Goal: Information Seeking & Learning: Learn about a topic

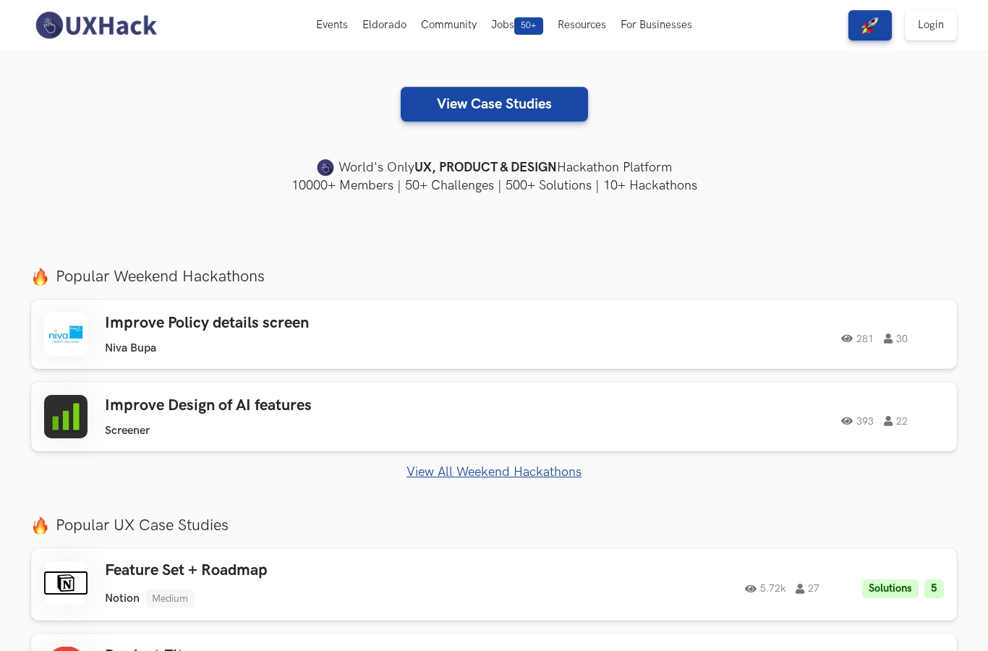
scroll to position [294, 0]
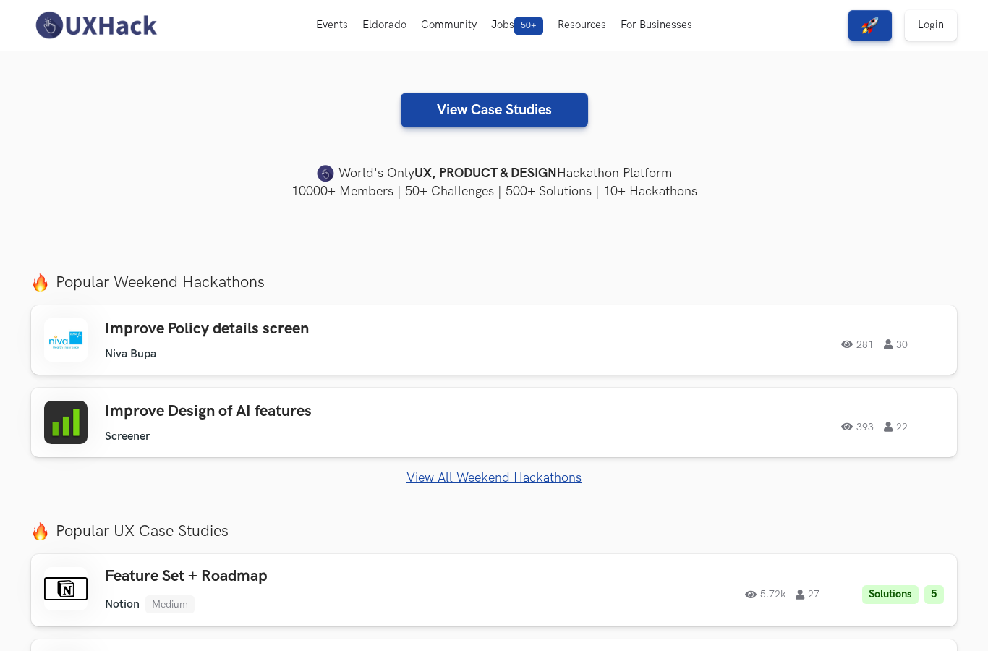
click at [454, 107] on link "View Case Studies" at bounding box center [494, 110] width 187 height 35
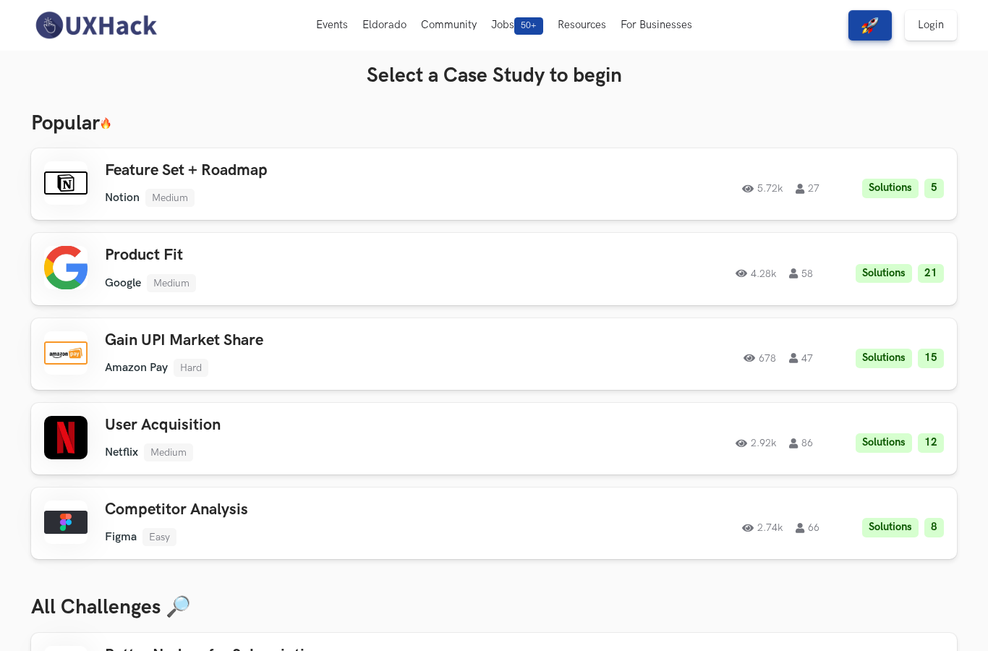
click at [195, 423] on h3 "User Acquisition" at bounding box center [310, 425] width 411 height 19
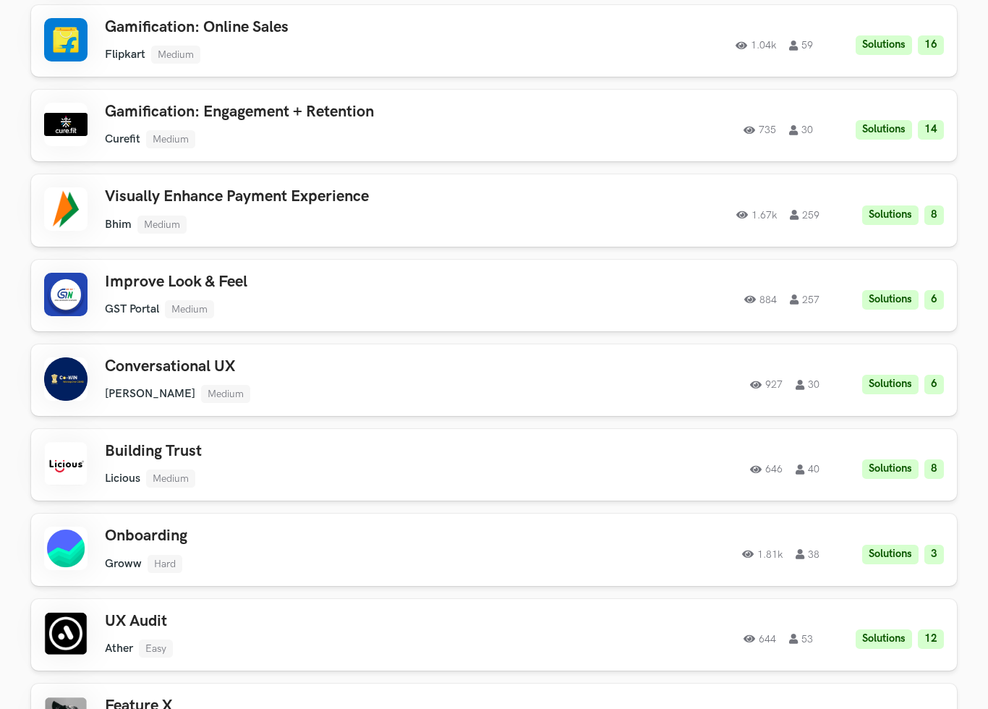
scroll to position [2290, 0]
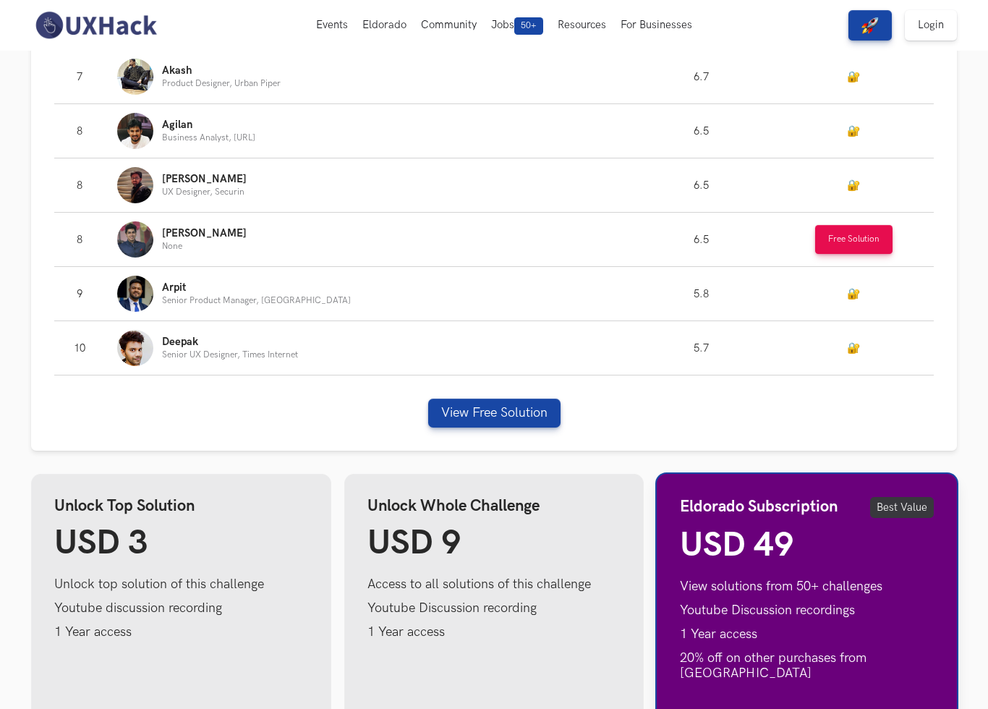
click at [863, 240] on button "Free Solution" at bounding box center [853, 240] width 77 height 29
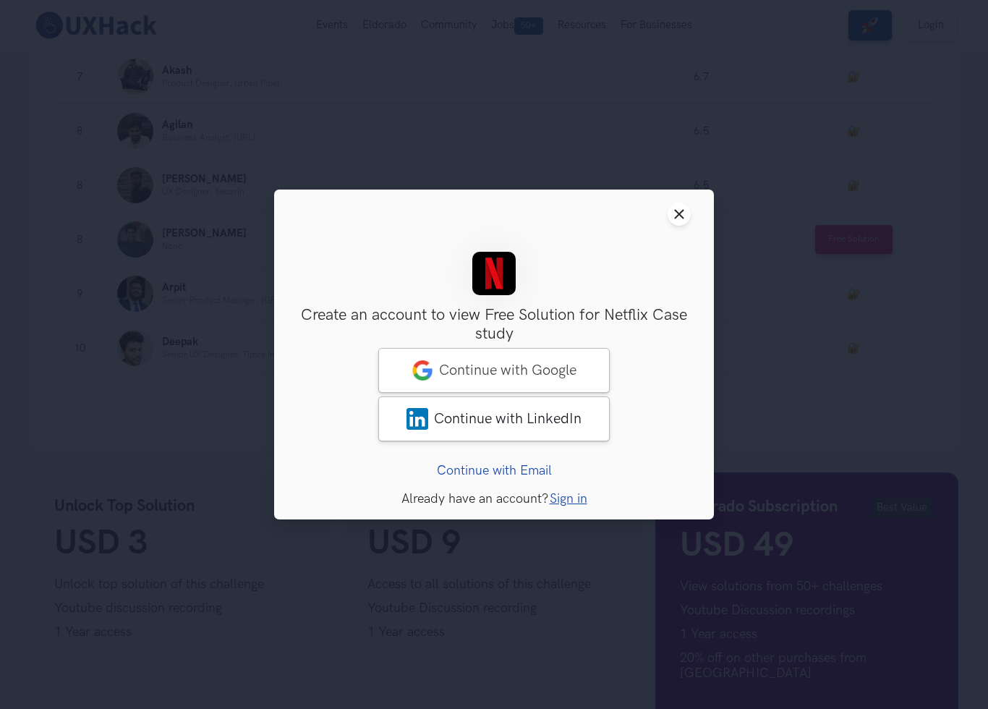
click at [545, 370] on span "Continue with Google" at bounding box center [507, 370] width 137 height 17
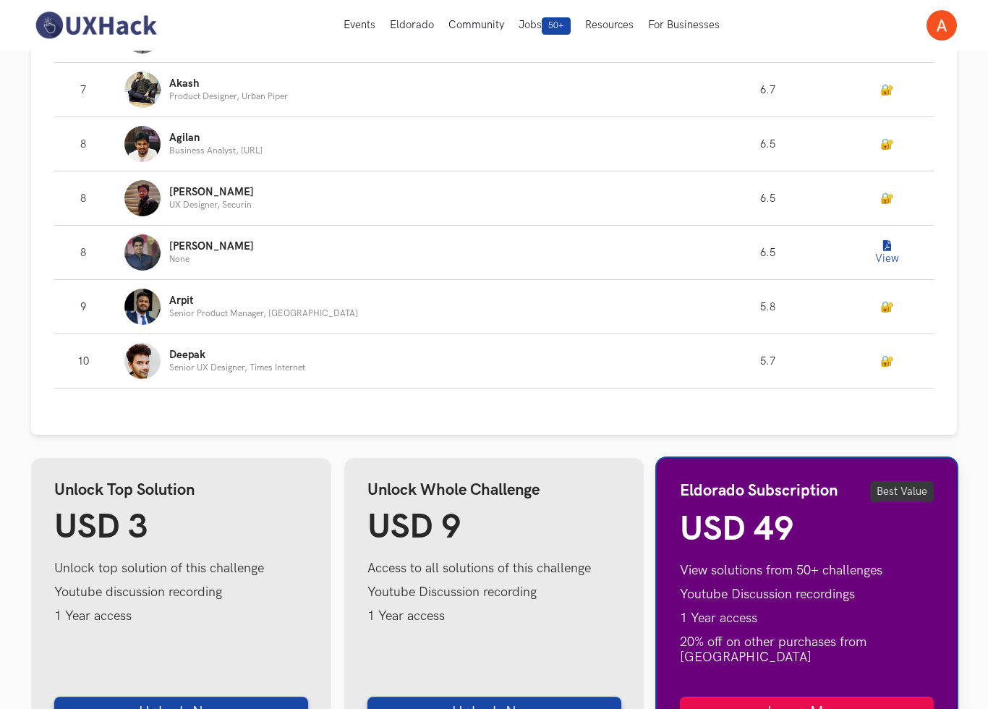
scroll to position [1387, 0]
click at [882, 252] on button "View" at bounding box center [886, 253] width 29 height 29
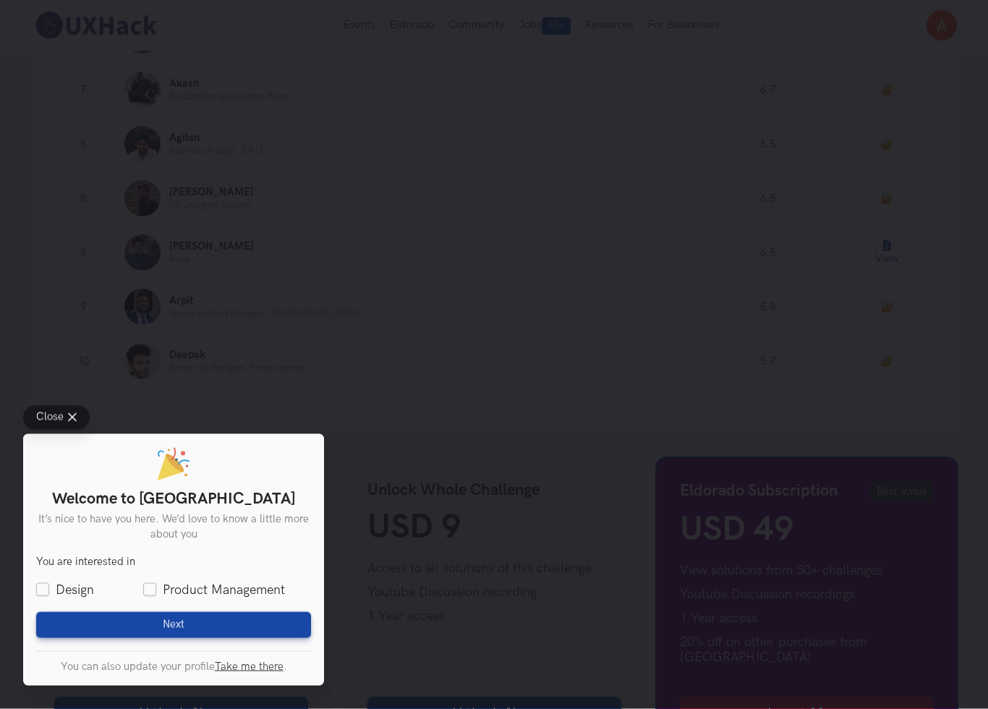
click at [883, 242] on div "Close Welcome to UXHack It’s nice to have you here. We’d love to know a little …" at bounding box center [494, 354] width 988 height 709
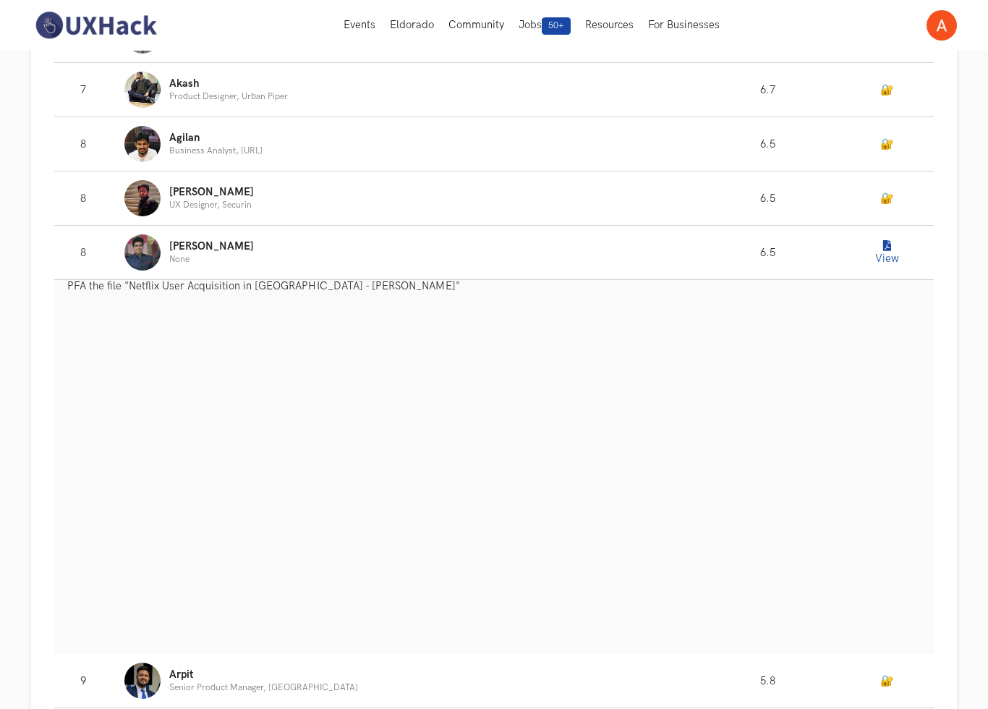
click at [872, 250] on button "View" at bounding box center [886, 253] width 29 height 29
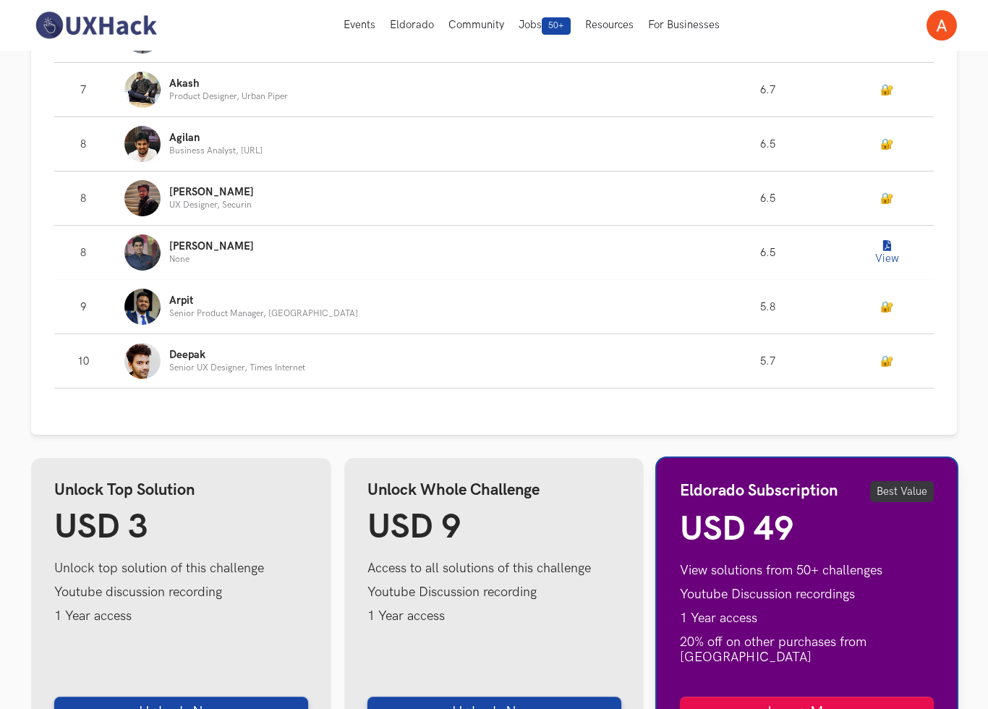
click at [875, 252] on button "View" at bounding box center [886, 253] width 29 height 29
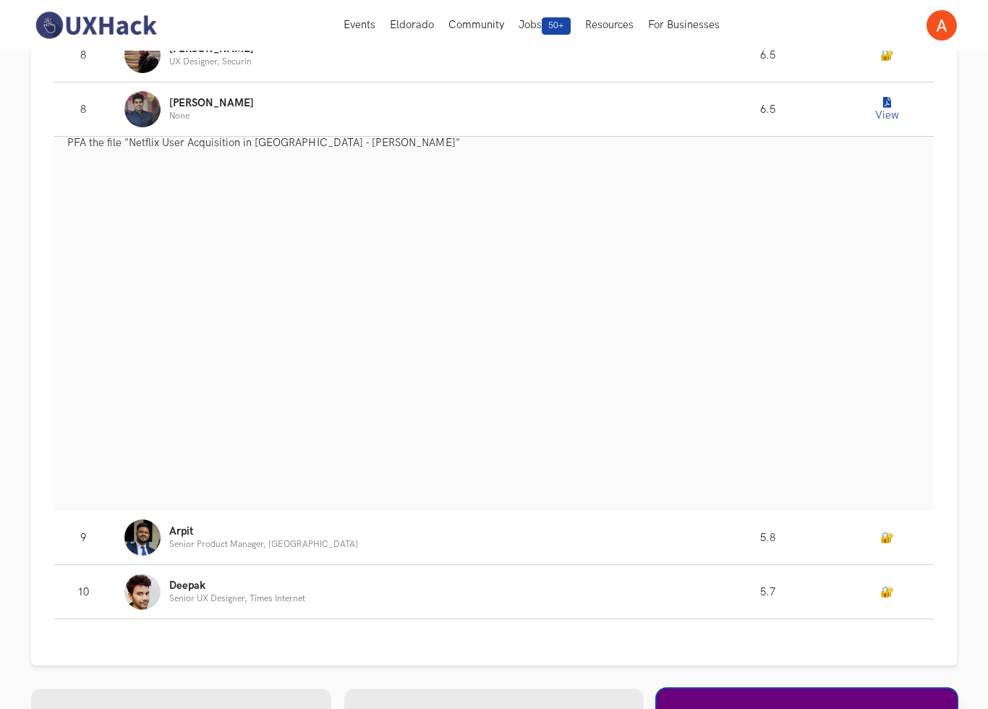
scroll to position [1531, 0]
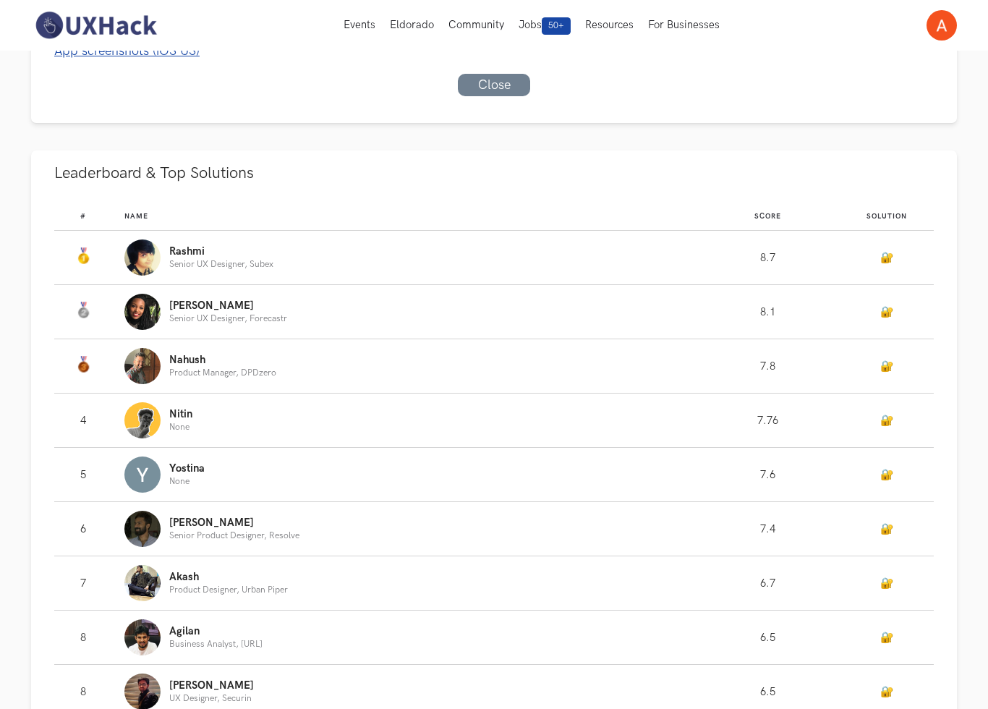
click at [880, 264] on link "🔐" at bounding box center [886, 258] width 13 height 12
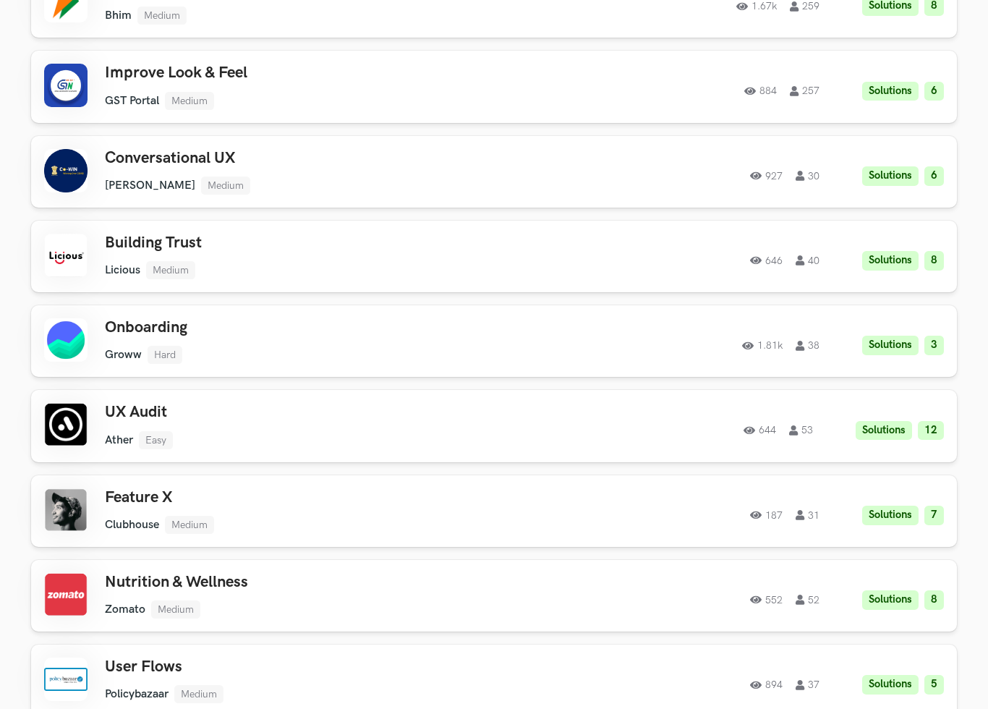
scroll to position [3513, 0]
click at [169, 321] on h3 "Onboarding" at bounding box center [310, 327] width 411 height 19
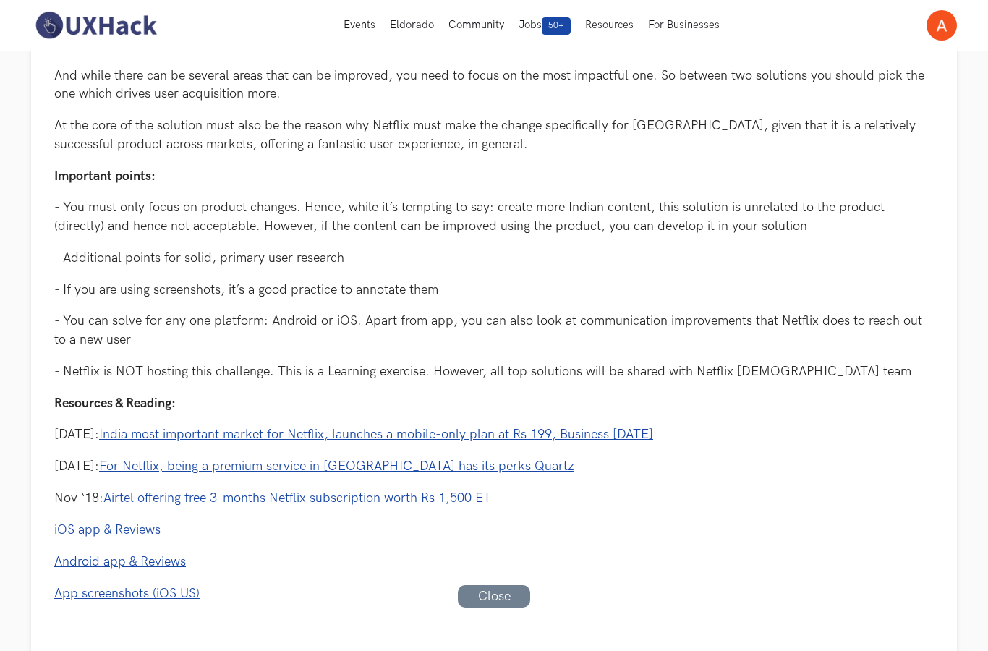
scroll to position [0, 0]
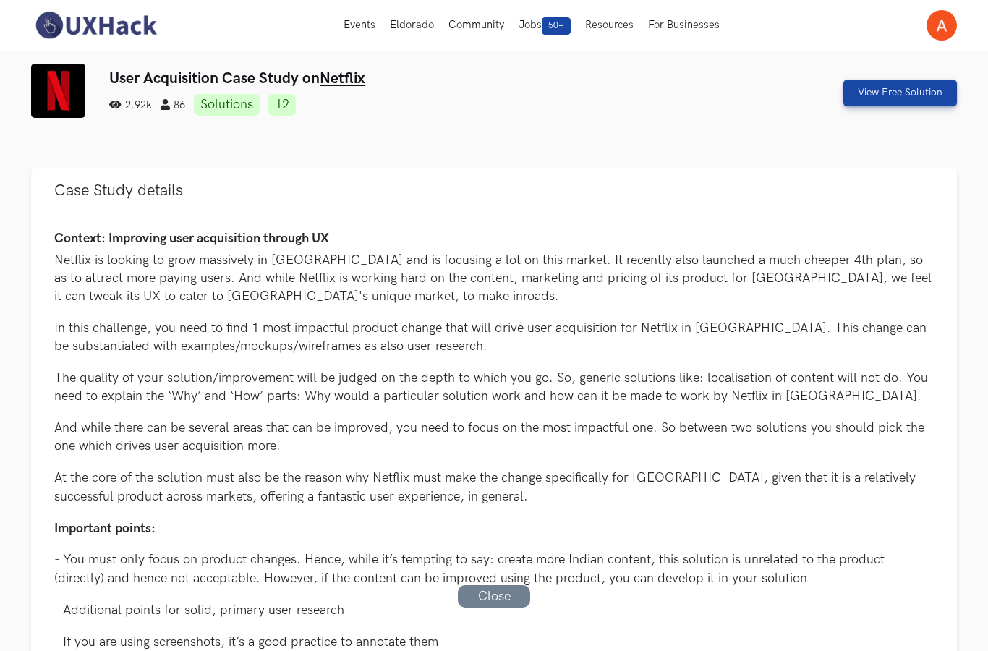
click at [365, 27] on button "Events Live" at bounding box center [359, 25] width 46 height 51
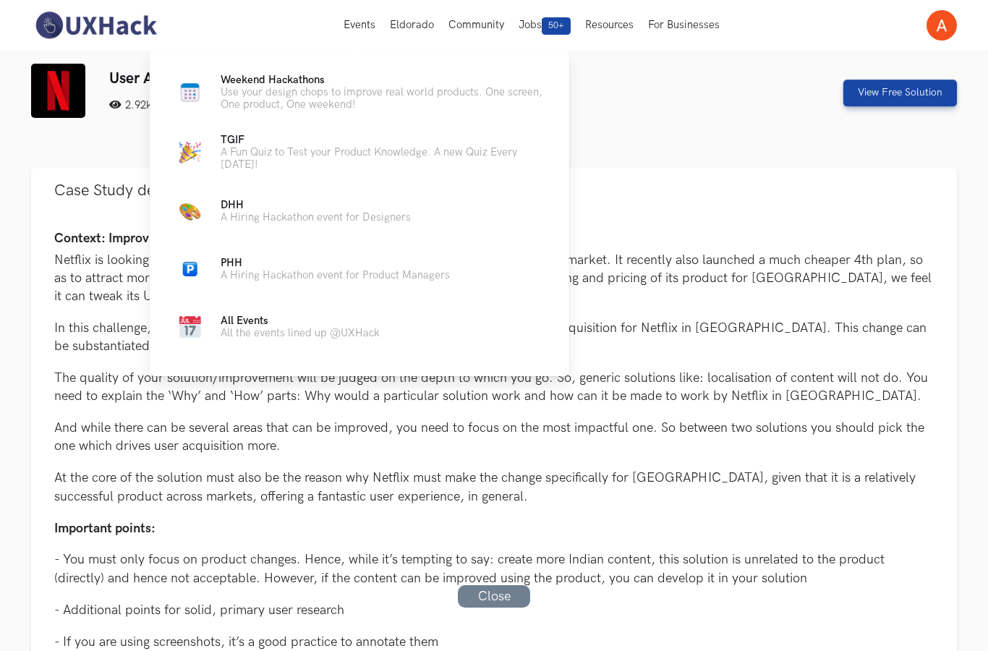
click at [424, 18] on button "Eldorado" at bounding box center [412, 25] width 59 height 51
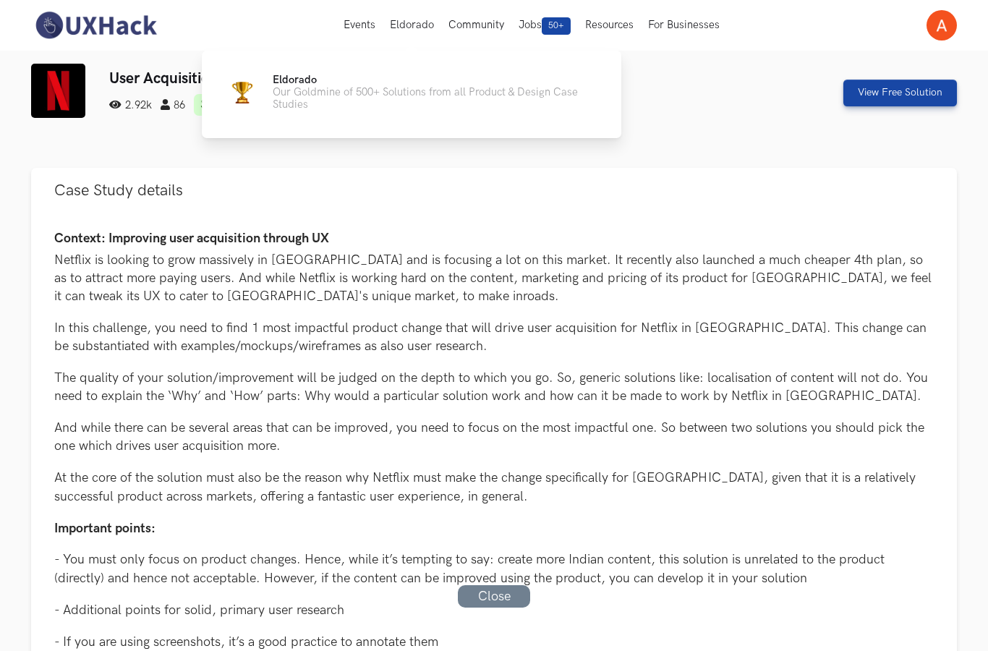
click at [417, 27] on button "Eldorado" at bounding box center [412, 25] width 59 height 51
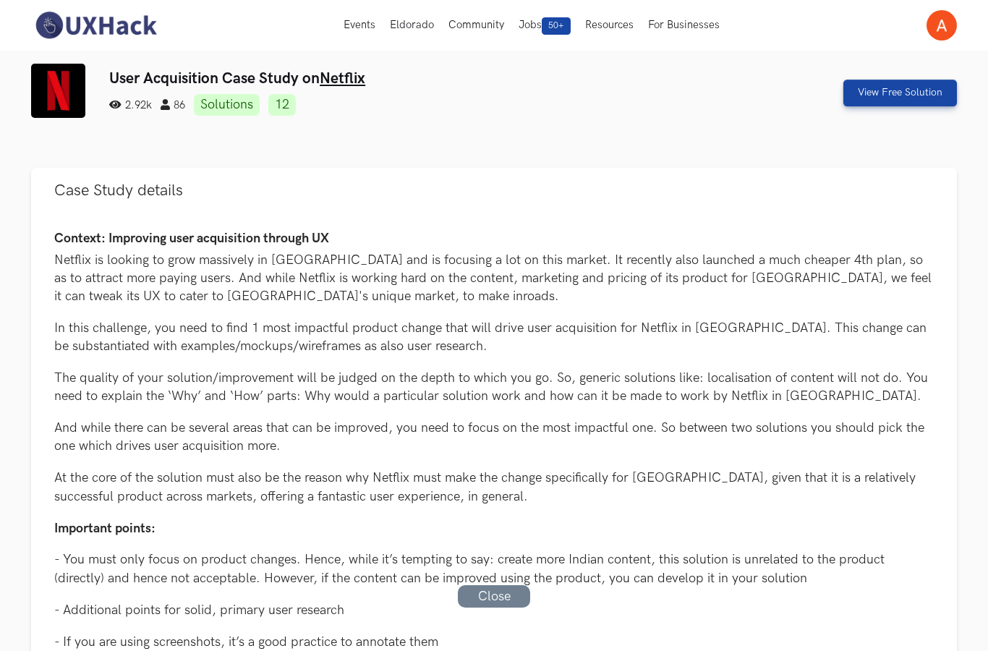
click at [423, 23] on button "Eldorado" at bounding box center [412, 25] width 59 height 51
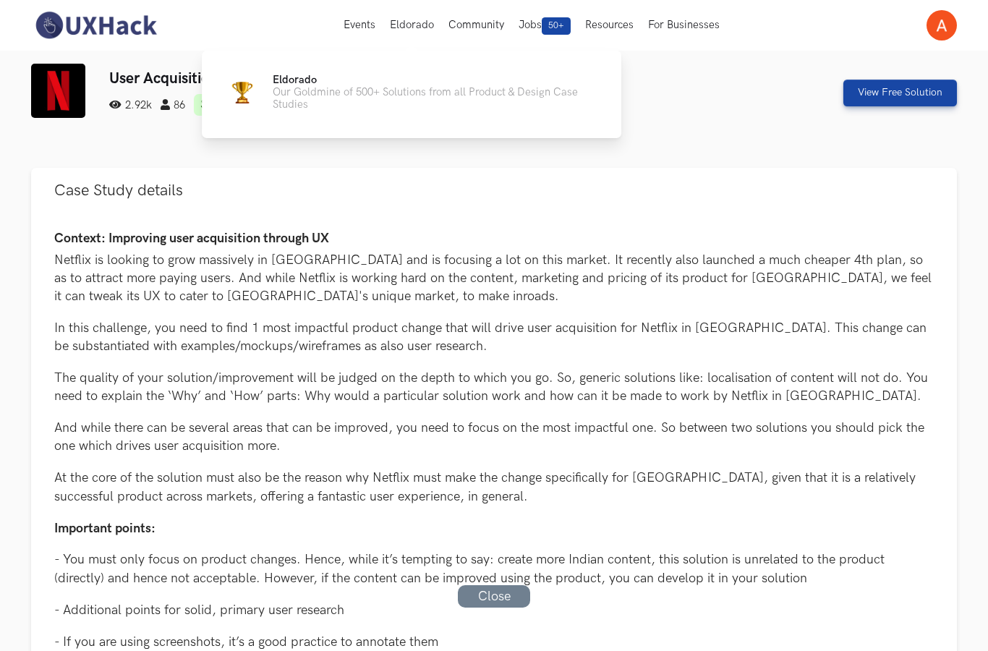
click at [444, 97] on p "Our Goldmine of 500+ Solutions from all Product & Design Case Studies" at bounding box center [436, 98] width 326 height 25
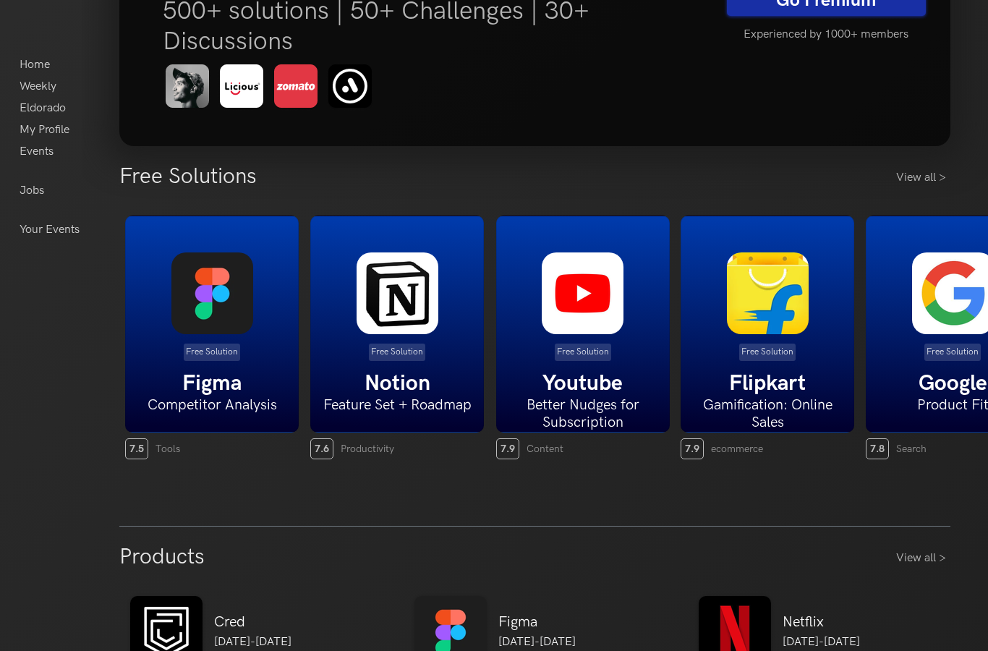
scroll to position [198, 0]
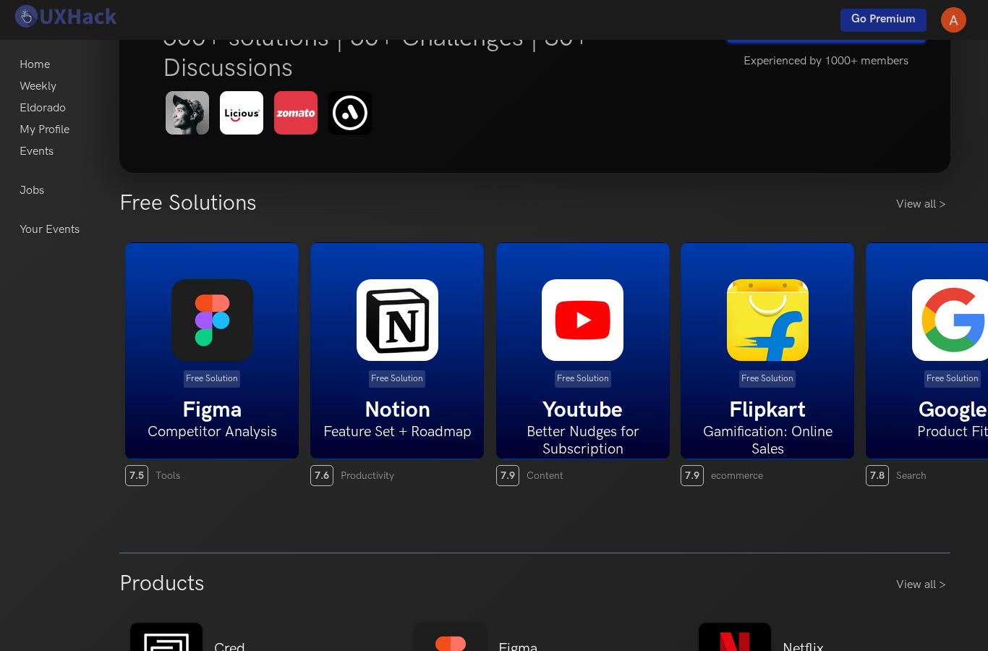
click at [566, 435] on h6 "Better Nudges for Subscription" at bounding box center [583, 440] width 172 height 35
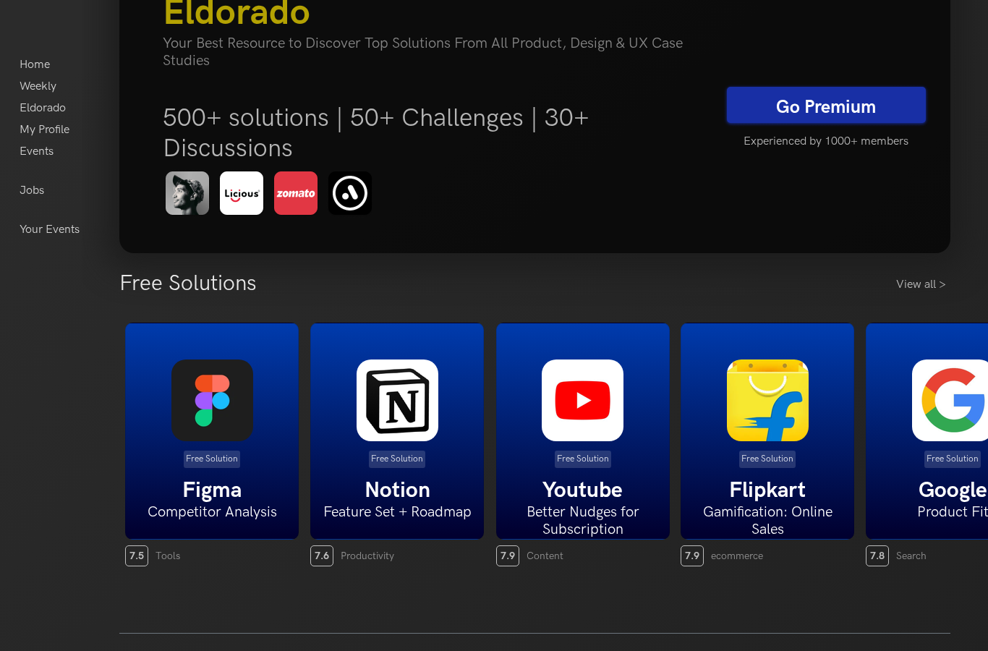
scroll to position [0, 0]
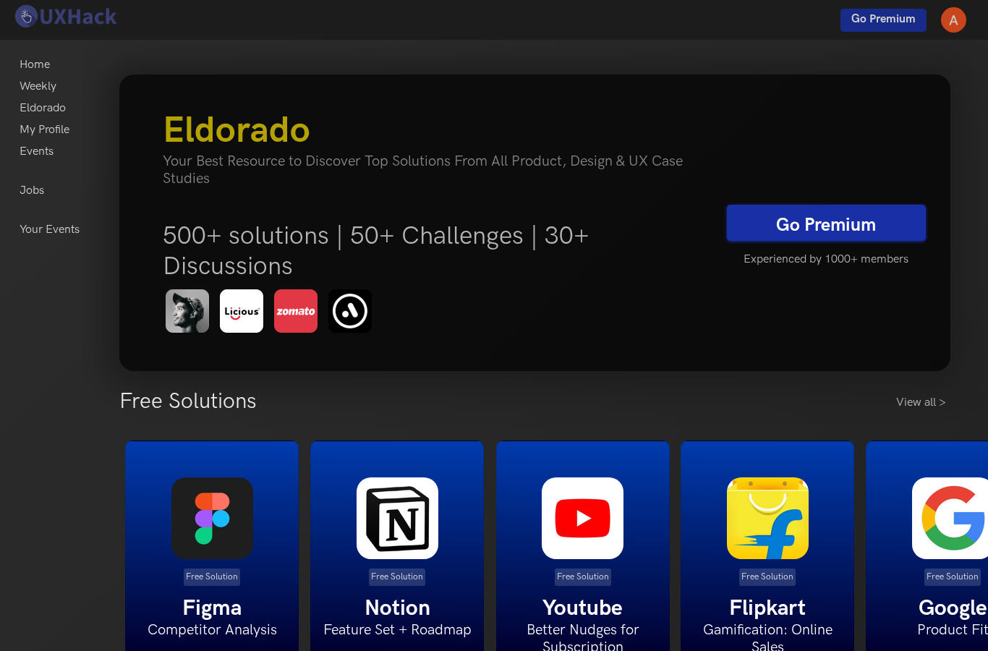
click at [27, 68] on link "Home" at bounding box center [35, 65] width 30 height 22
click at [35, 60] on link "Home" at bounding box center [35, 65] width 30 height 22
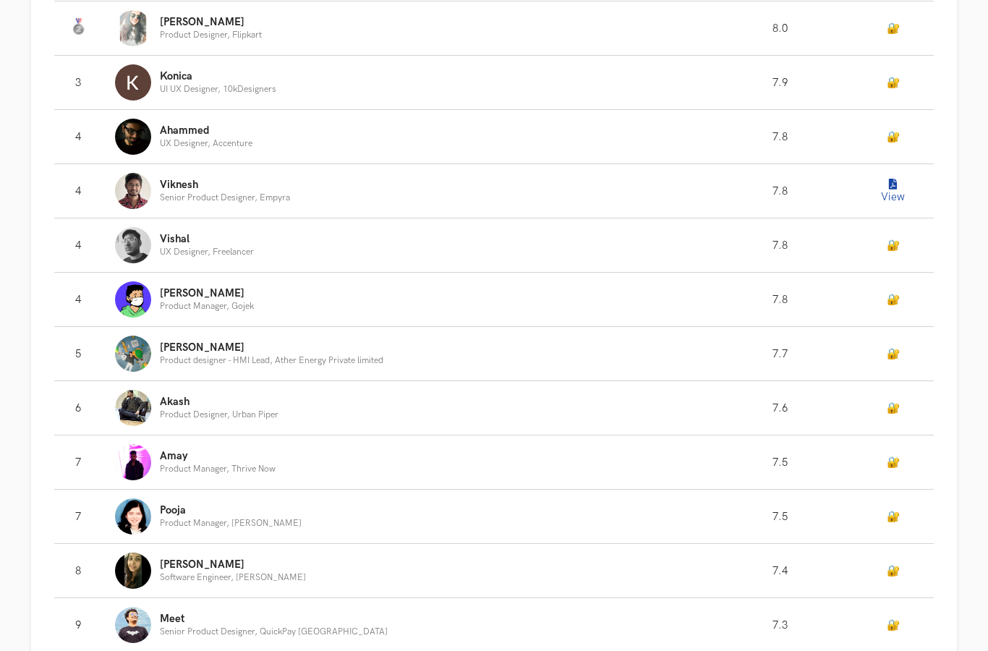
scroll to position [1046, 0]
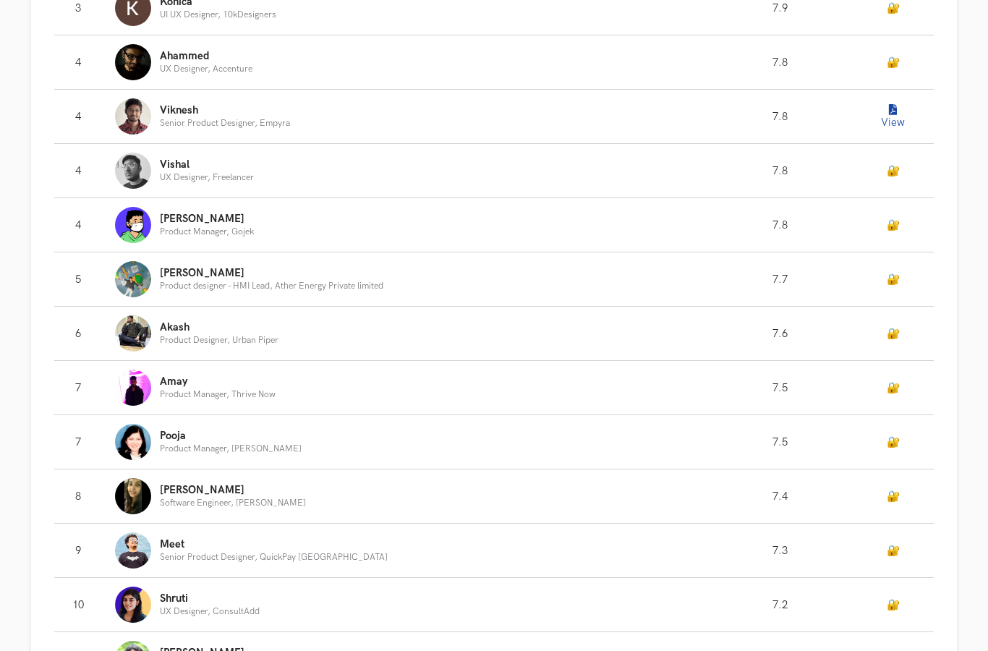
click at [891, 126] on button "View" at bounding box center [893, 116] width 29 height 29
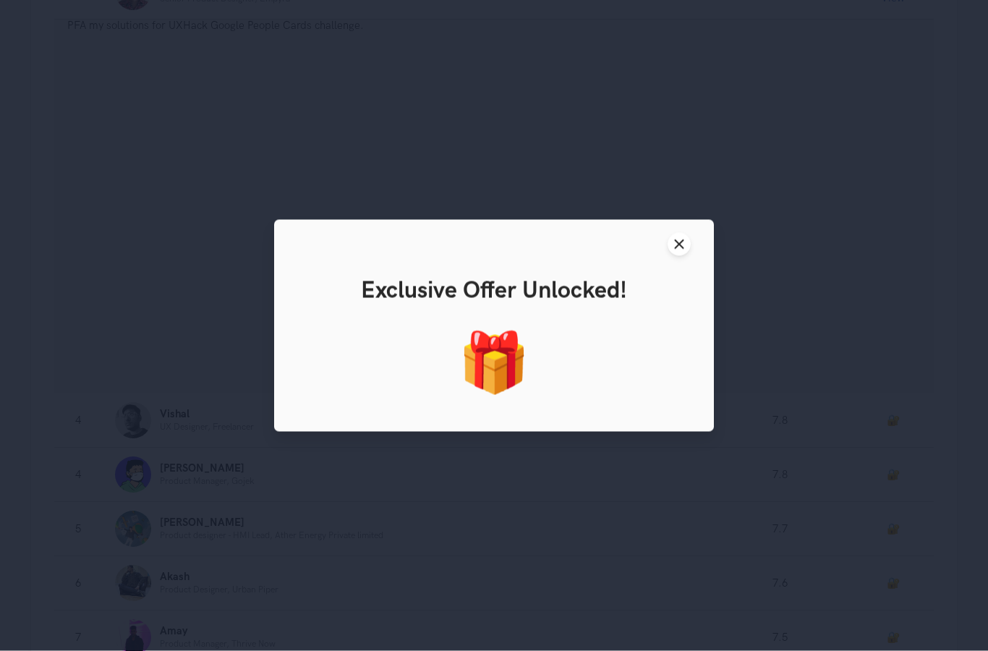
scroll to position [1171, 0]
click at [682, 250] on icon "Close modal window" at bounding box center [679, 245] width 12 height 12
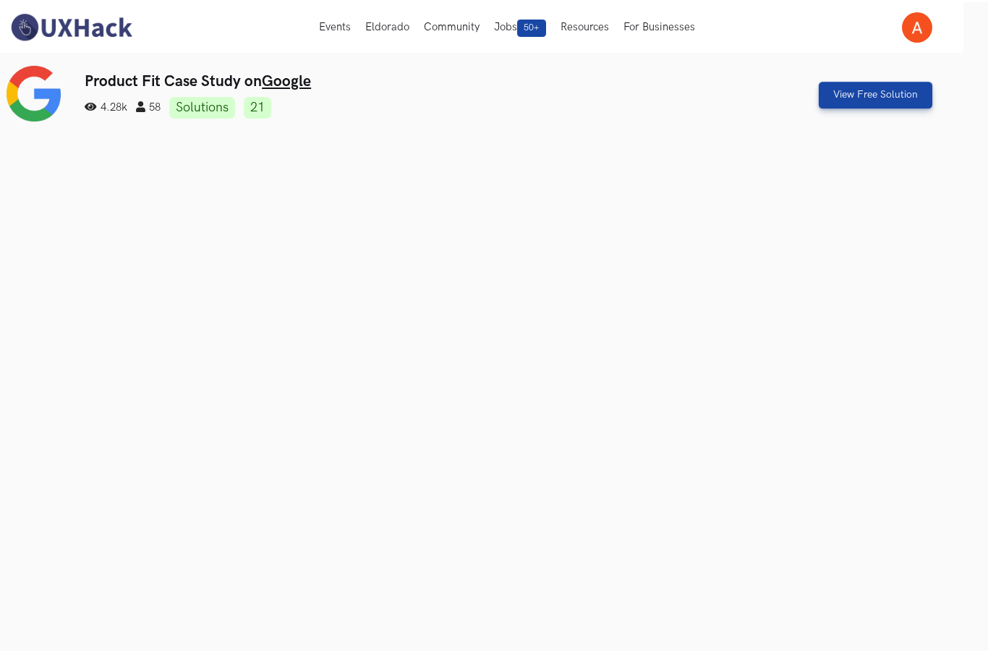
scroll to position [0, 26]
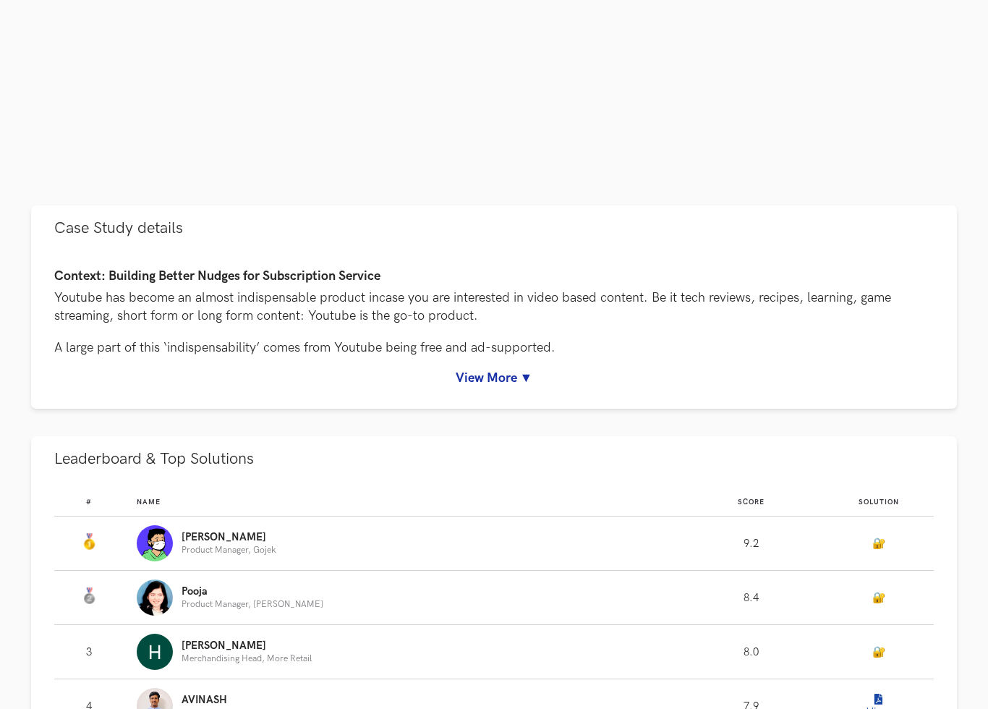
scroll to position [472, 0]
click at [498, 378] on link "View More ▼" at bounding box center [494, 377] width 880 height 15
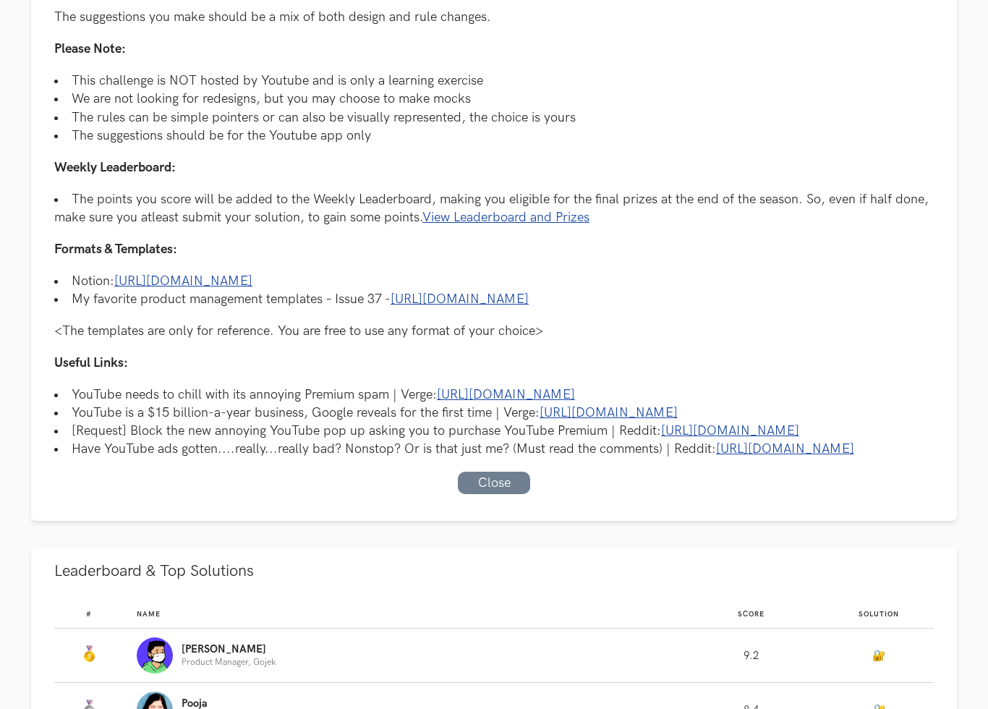
scroll to position [1134, 0]
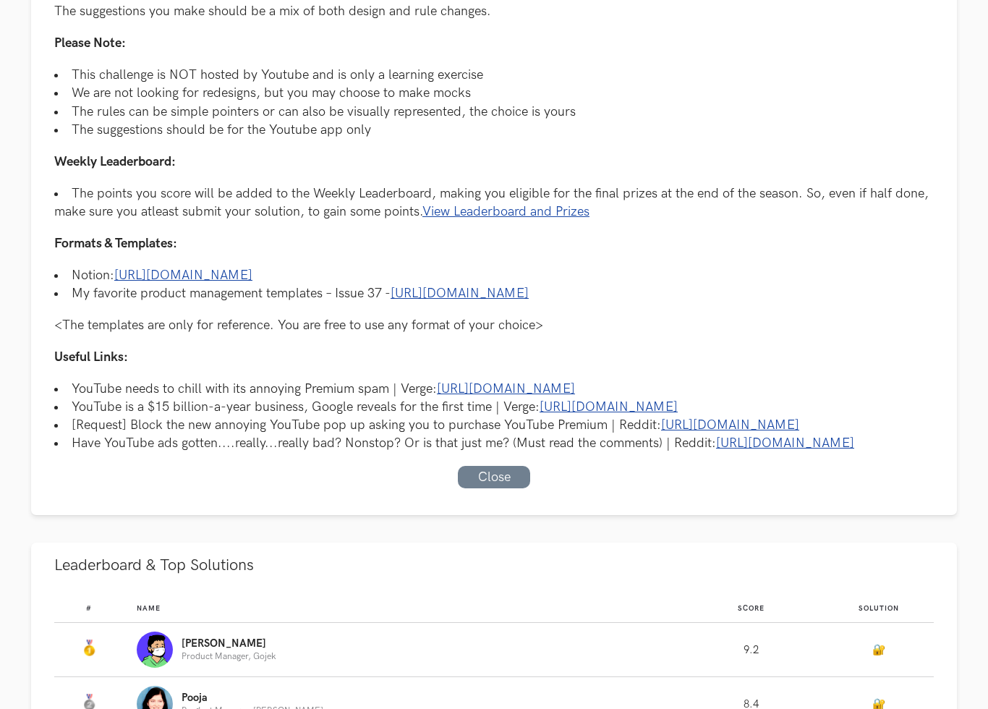
click at [511, 489] on link "Close" at bounding box center [494, 478] width 72 height 22
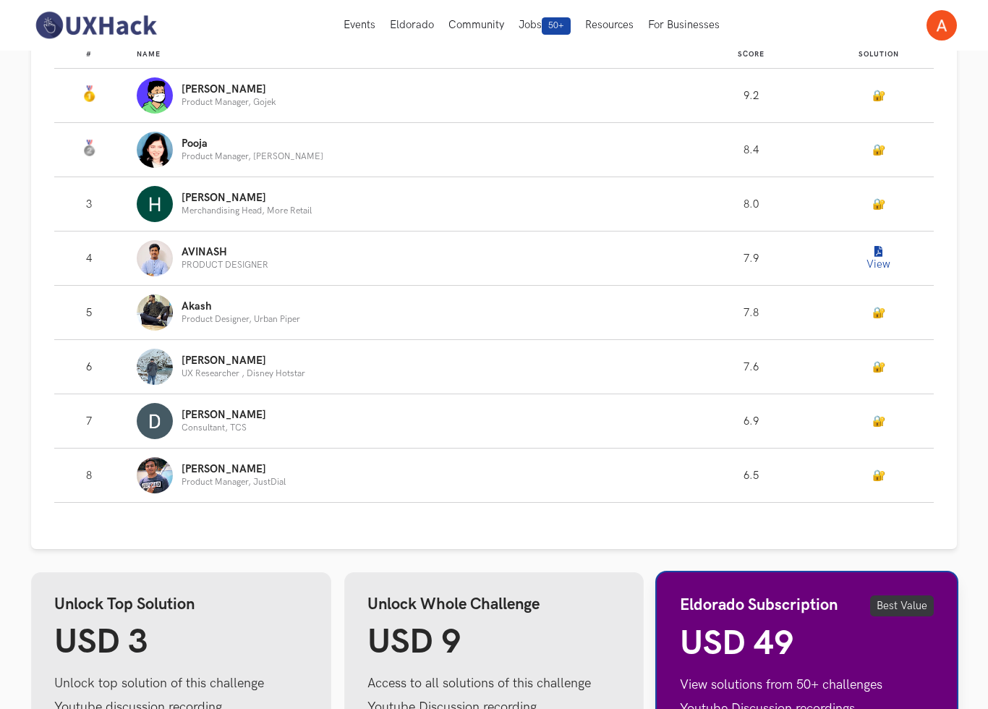
scroll to position [969, 0]
click at [872, 266] on button "View" at bounding box center [878, 259] width 29 height 29
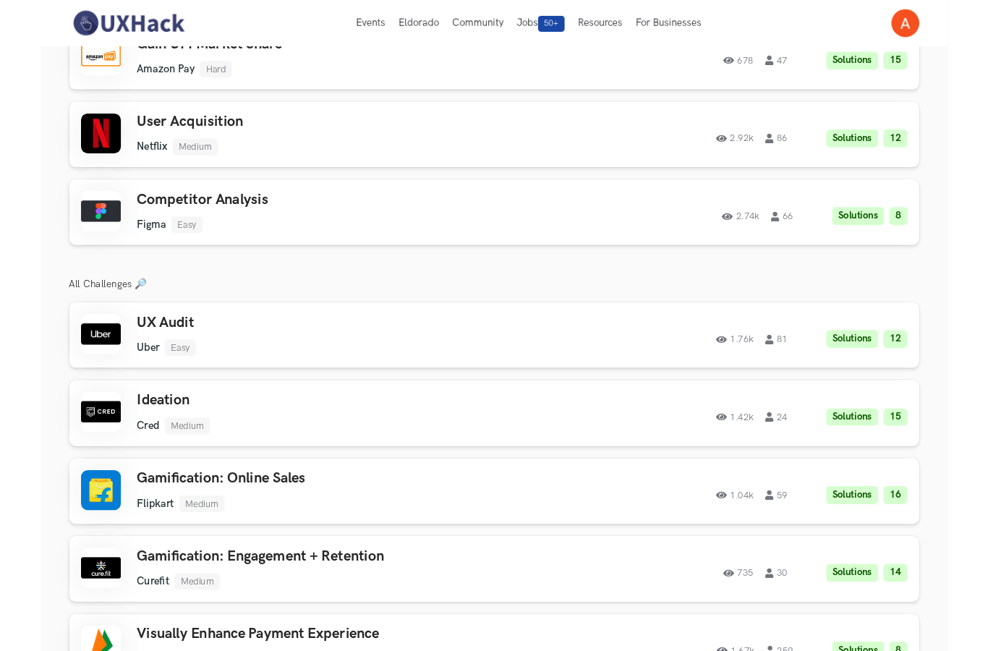
scroll to position [2516, 0]
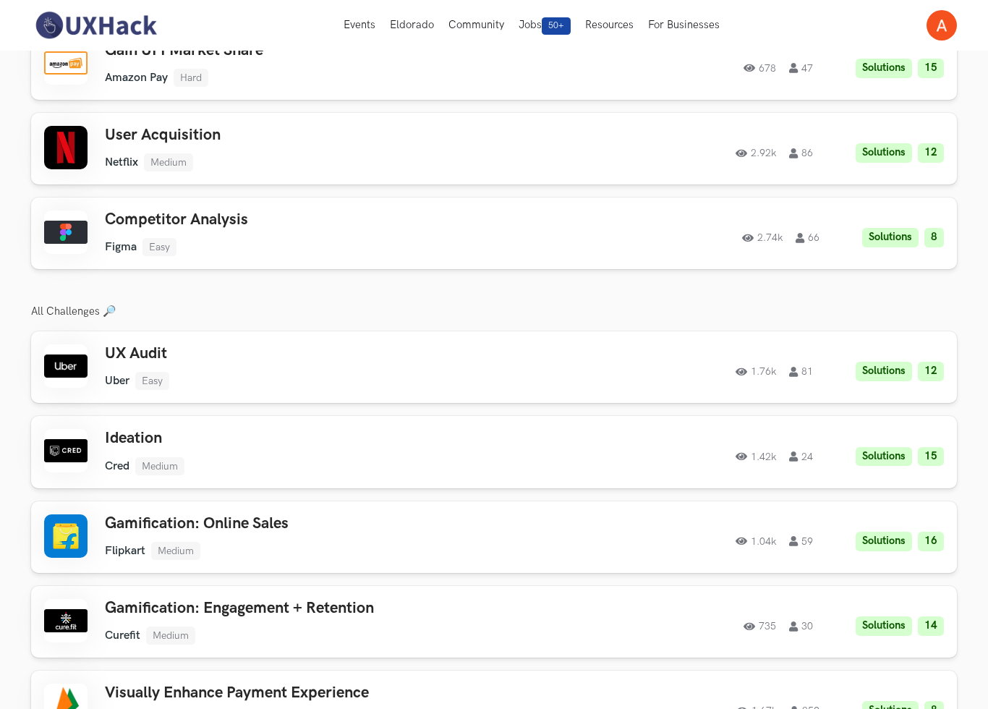
click at [517, 370] on div "UX Audit Uber Easy Uber Easy Solutions 12 1.76k 81 1.76k 81 Solutions 12" at bounding box center [494, 367] width 900 height 46
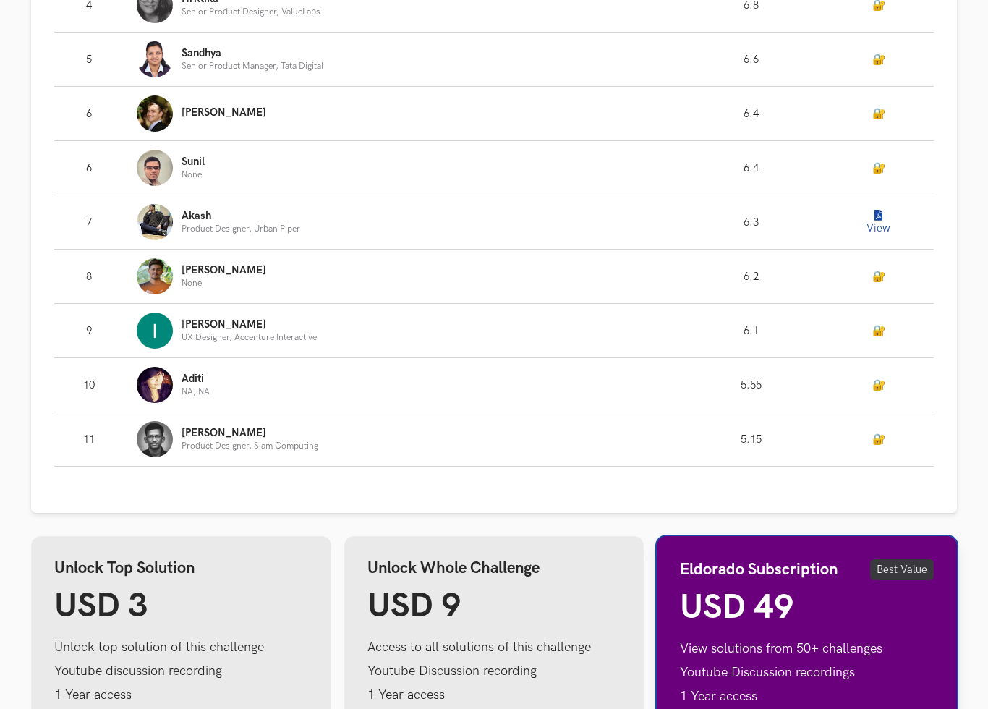
scroll to position [690, 0]
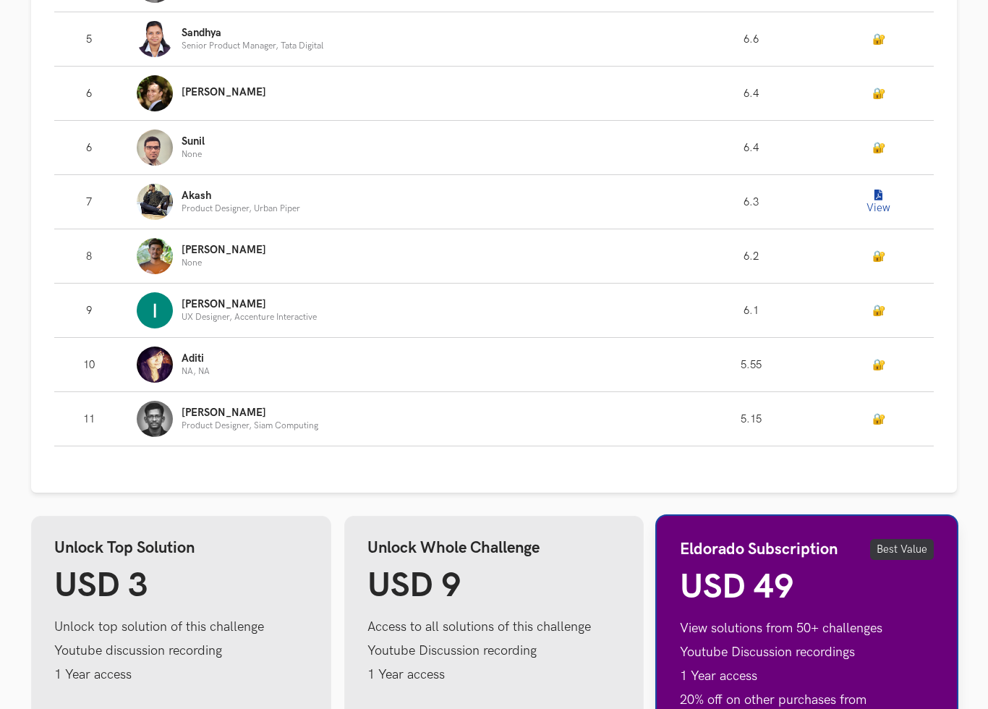
click at [881, 207] on button "View" at bounding box center [878, 201] width 29 height 29
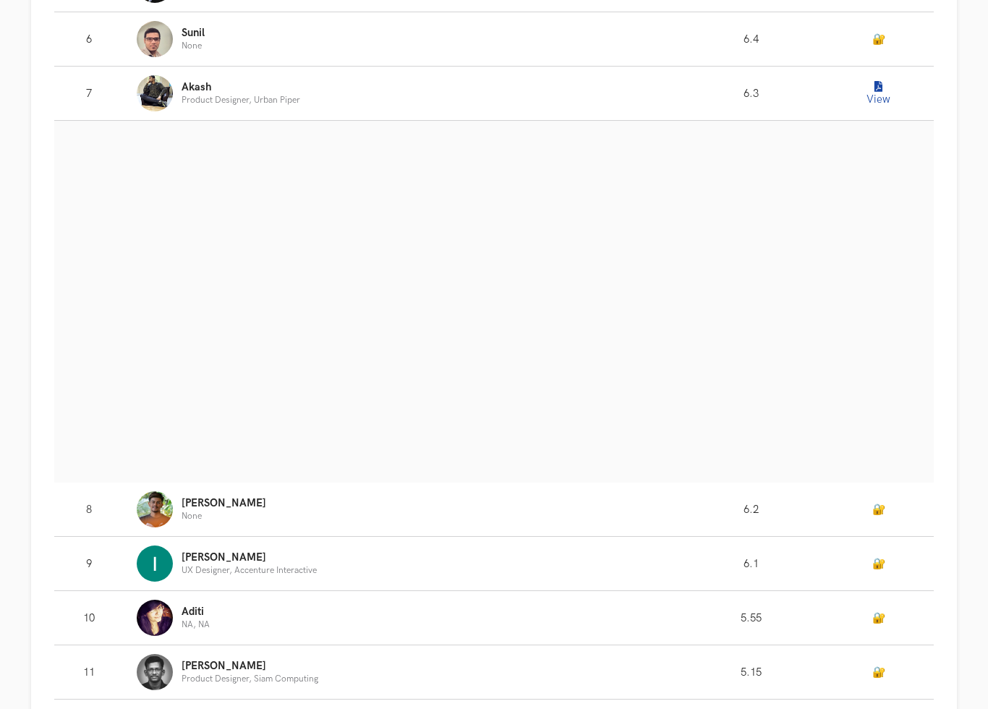
scroll to position [780, 0]
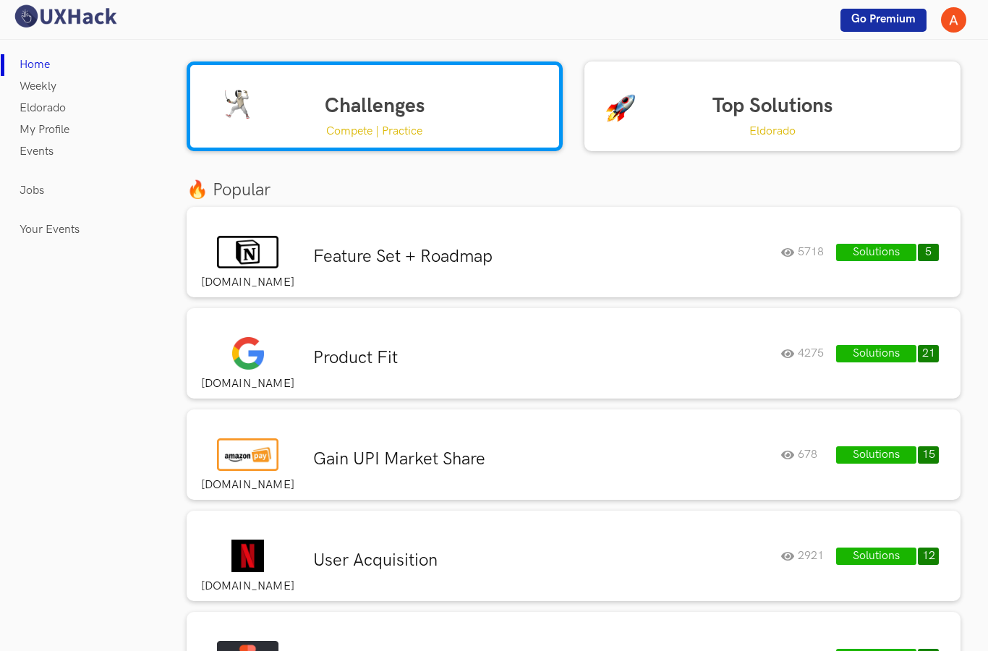
click at [851, 103] on link "Top Solutions Eldorado" at bounding box center [773, 106] width 376 height 90
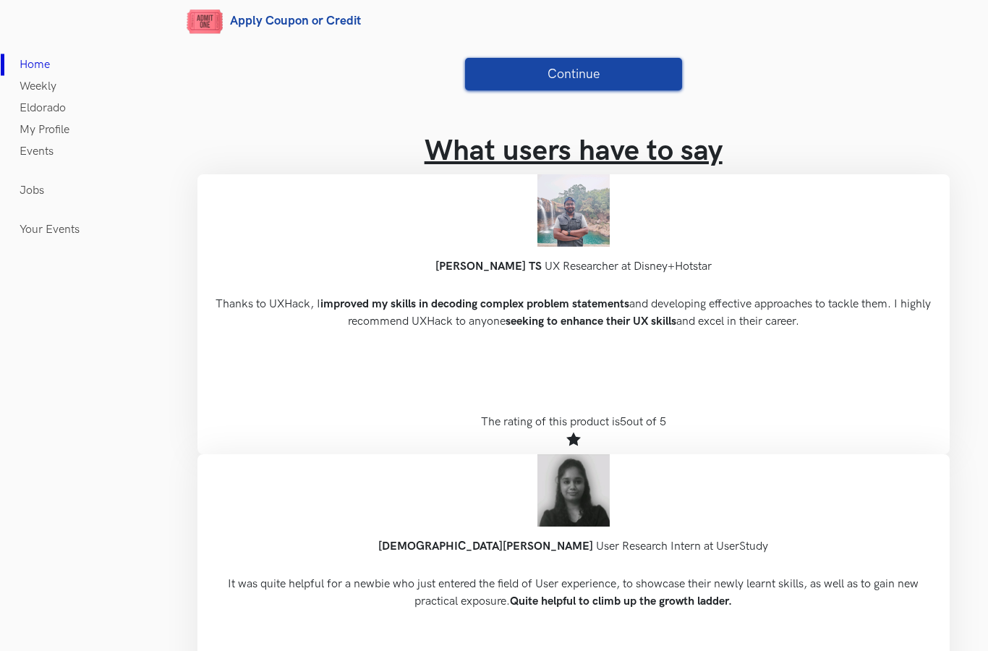
scroll to position [672, 0]
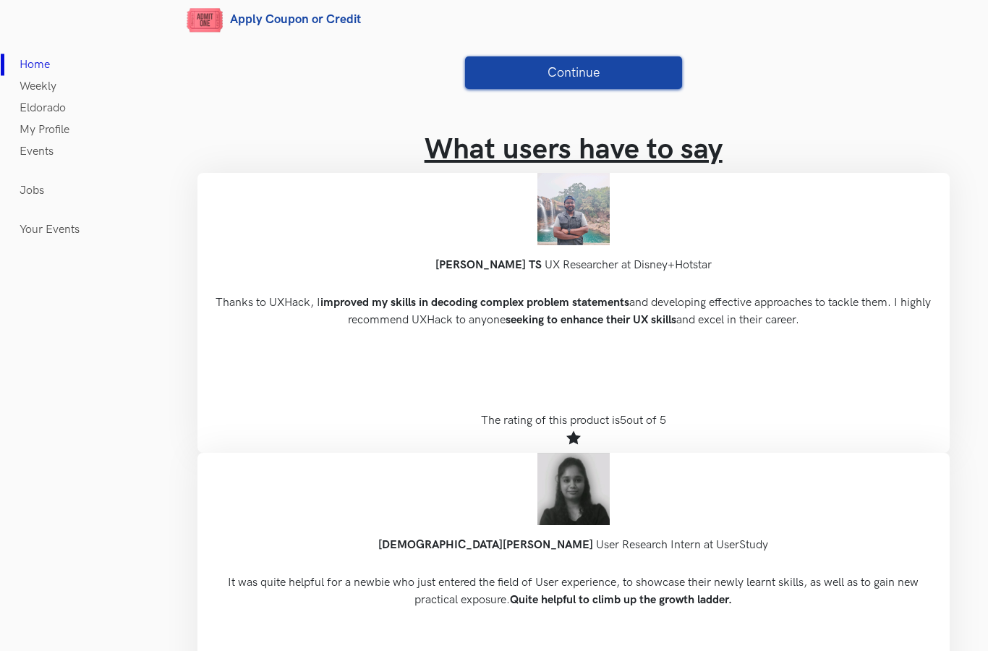
click at [686, 168] on h1 "What users have to say" at bounding box center [573, 150] width 752 height 35
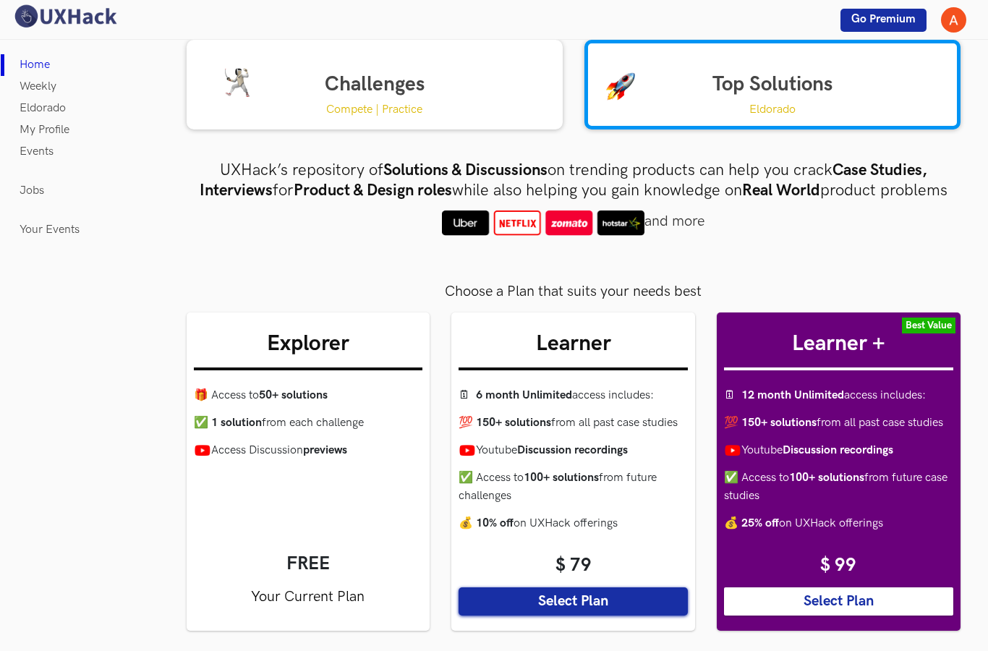
scroll to position [0, 0]
